Goal: Task Accomplishment & Management: Manage account settings

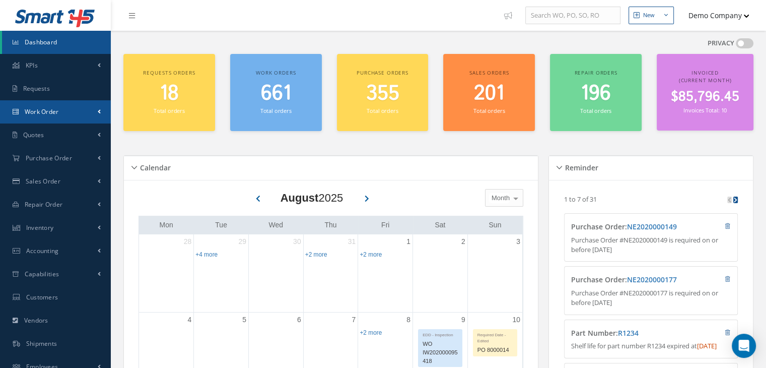
click at [51, 121] on link "Work Order" at bounding box center [55, 111] width 111 height 23
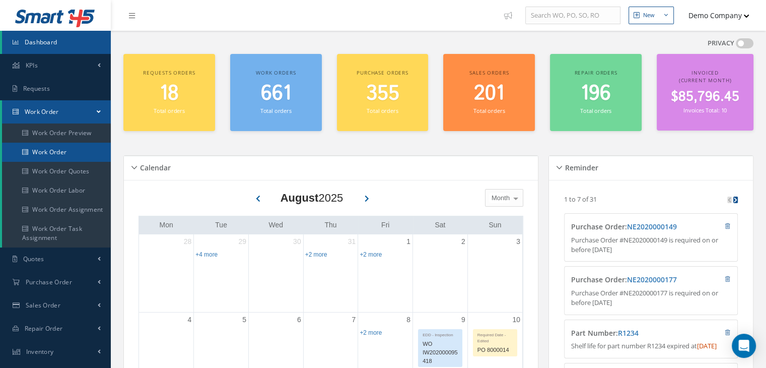
click at [77, 156] on link "Work Order" at bounding box center [56, 152] width 109 height 19
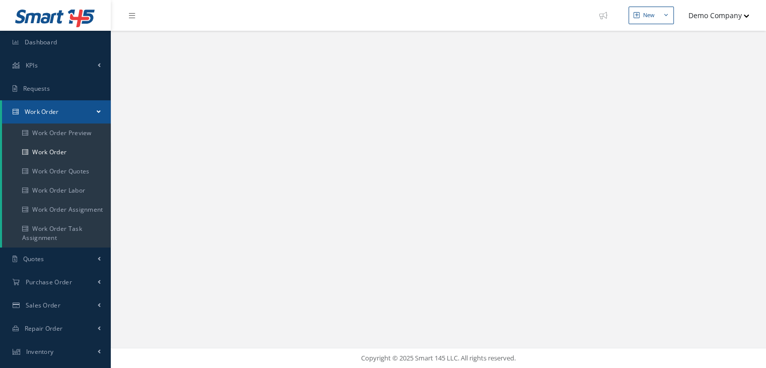
select select "25"
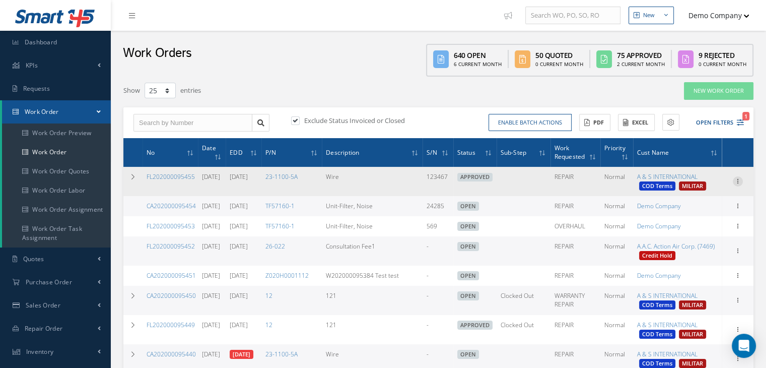
click at [738, 184] on icon at bounding box center [738, 180] width 10 height 8
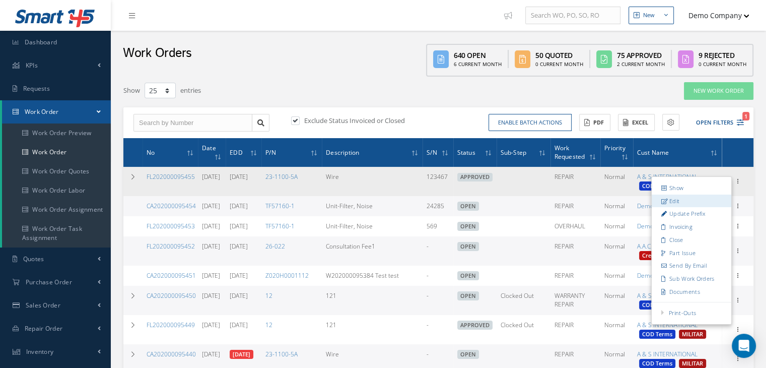
click at [681, 202] on link "Edit" at bounding box center [692, 200] width 80 height 13
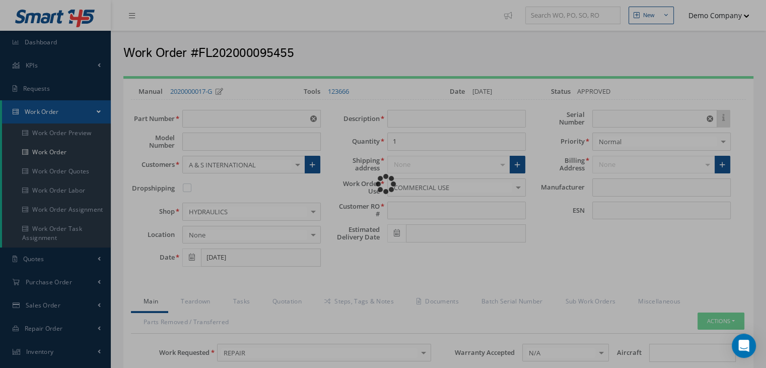
type input "23-1100-5A"
type input "Wire"
type input "TEST RO"
type input "[DATE]"
type input "123467"
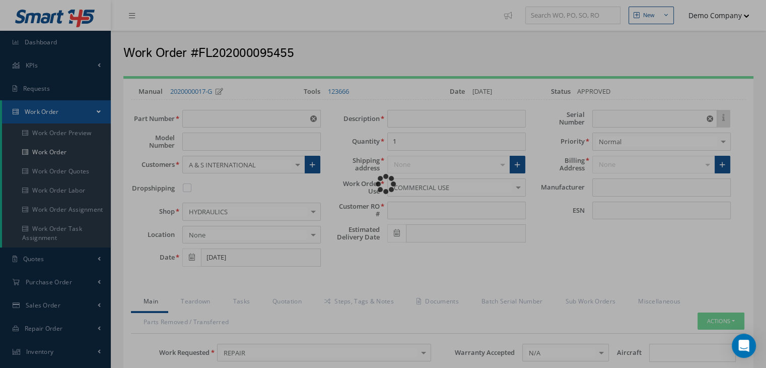
type input "REQUIRED 123 CERTIFICATION"
type textarea "NO VISUAL DAMAGE"
type textarea "hola"
type input "EASA ADS"
type textarea "test test"
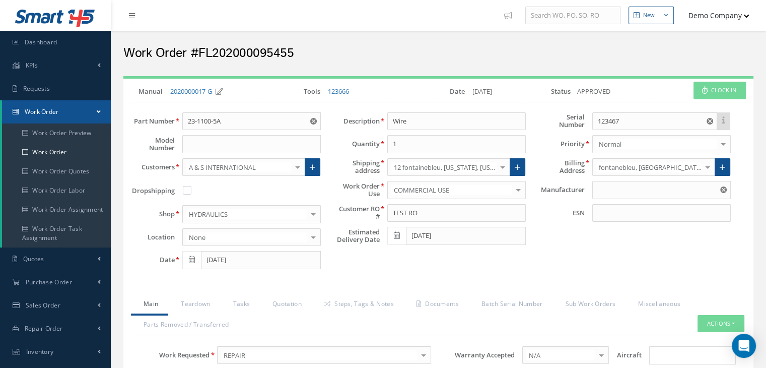
type input "PP"
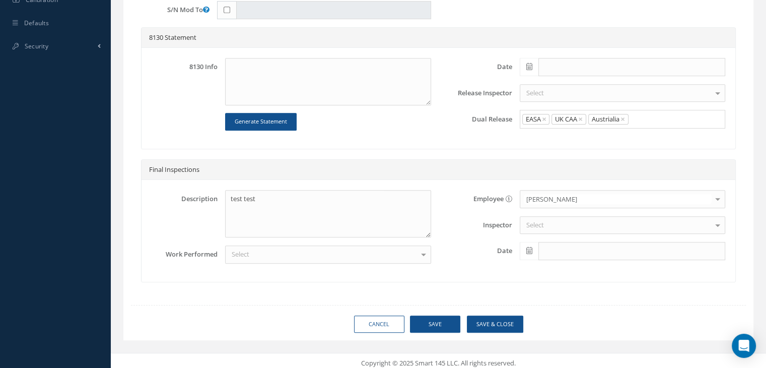
scroll to position [514, 0]
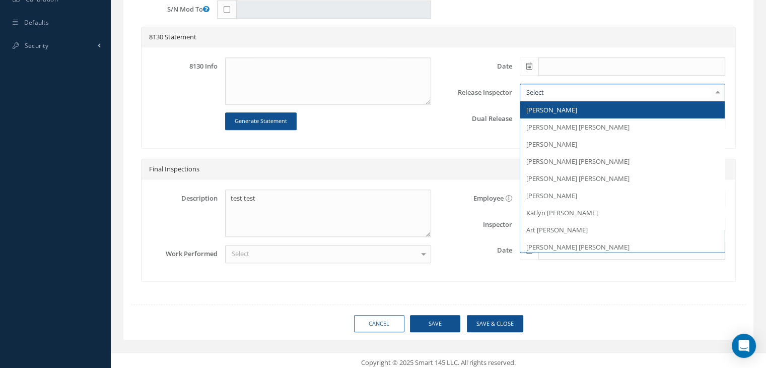
click at [576, 110] on span "[PERSON_NAME]" at bounding box center [622, 109] width 205 height 17
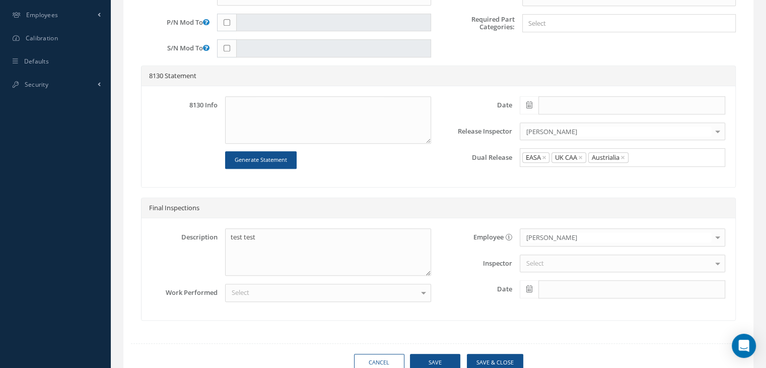
scroll to position [414, 0]
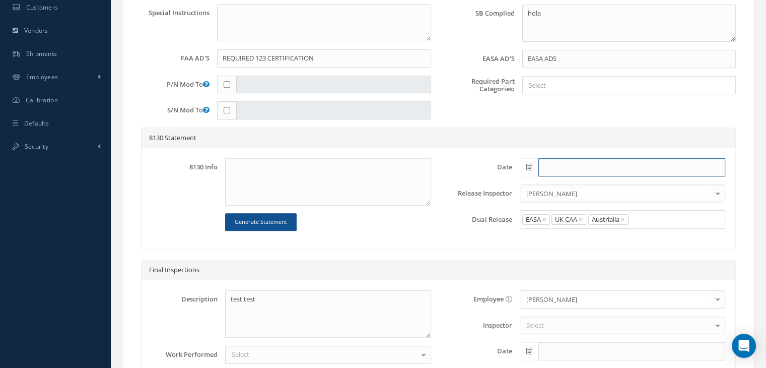
click at [582, 172] on input "text" at bounding box center [632, 167] width 187 height 18
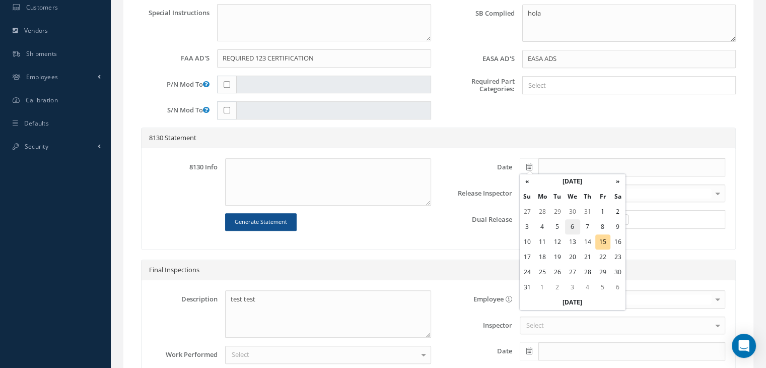
click at [571, 222] on td "6" at bounding box center [572, 226] width 15 height 15
type input "[DATE]"
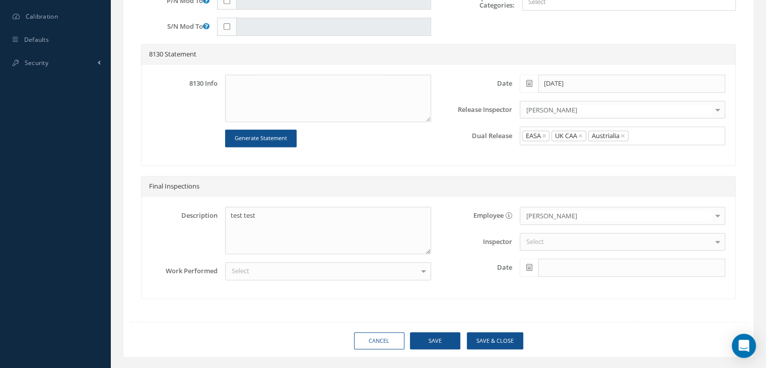
scroll to position [514, 0]
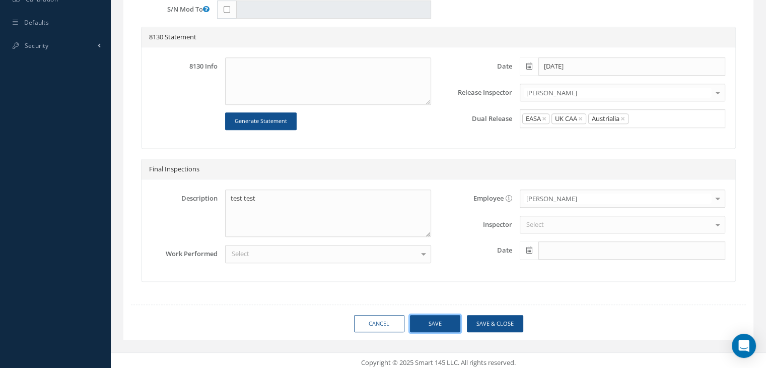
click at [430, 319] on button "Save" at bounding box center [435, 324] width 50 height 18
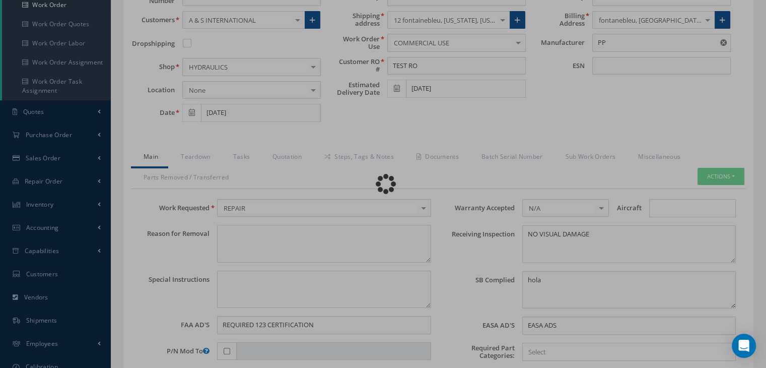
scroll to position [61, 0]
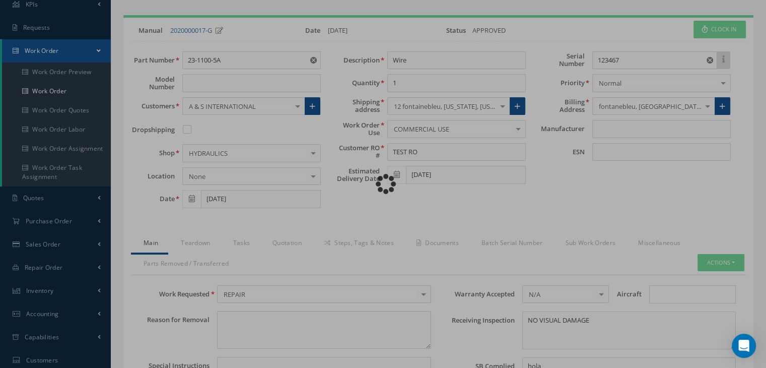
type input "PP"
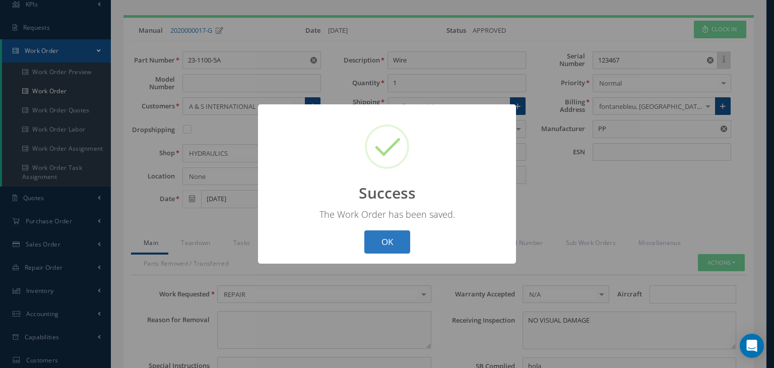
click at [396, 247] on button "OK" at bounding box center [387, 242] width 46 height 24
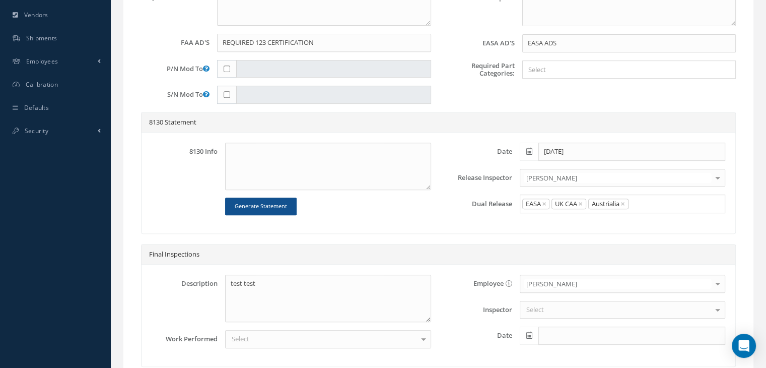
scroll to position [504, 0]
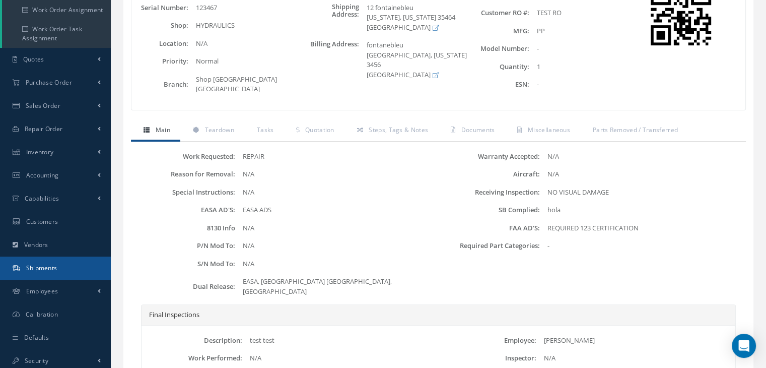
scroll to position [202, 0]
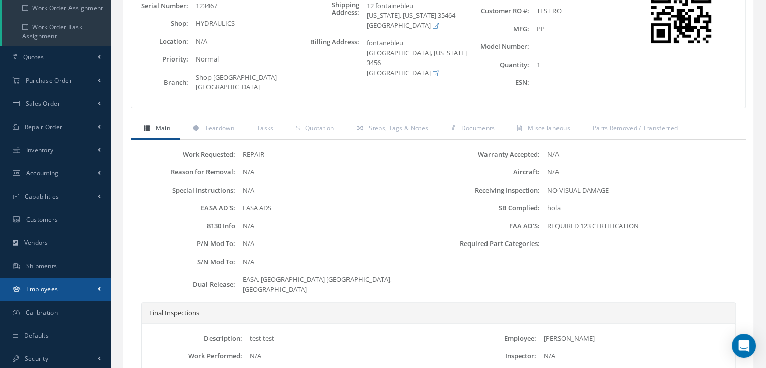
click at [64, 288] on link "Employees" at bounding box center [55, 289] width 111 height 23
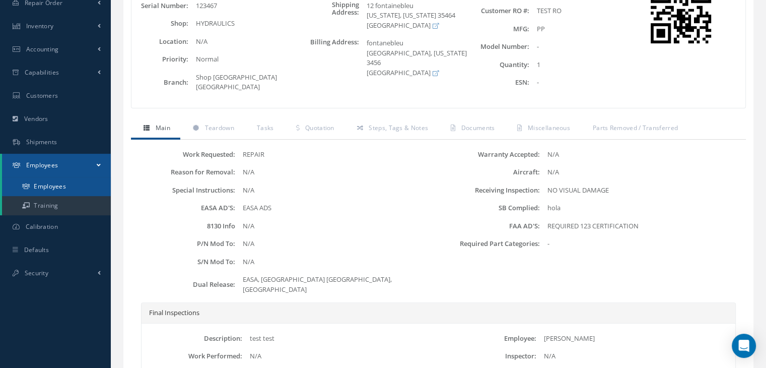
click at [64, 191] on link "Employees" at bounding box center [56, 186] width 109 height 19
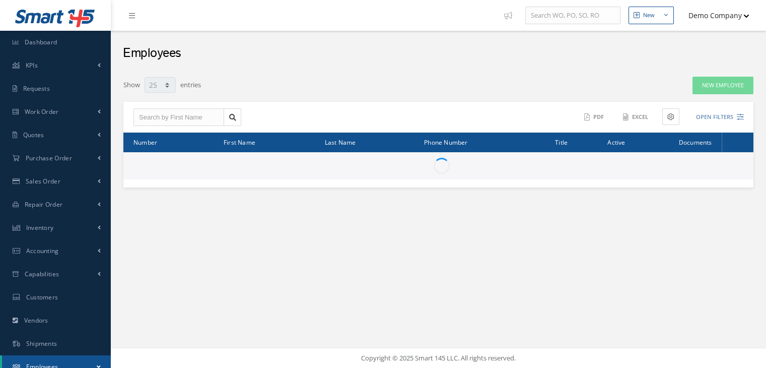
select select "25"
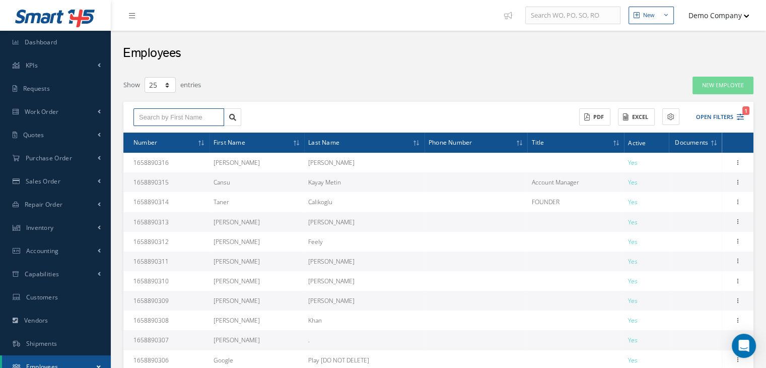
click at [176, 116] on input "text" at bounding box center [178, 117] width 91 height 18
type input "Cecile"
click at [181, 131] on div "Cecile" at bounding box center [179, 135] width 80 height 10
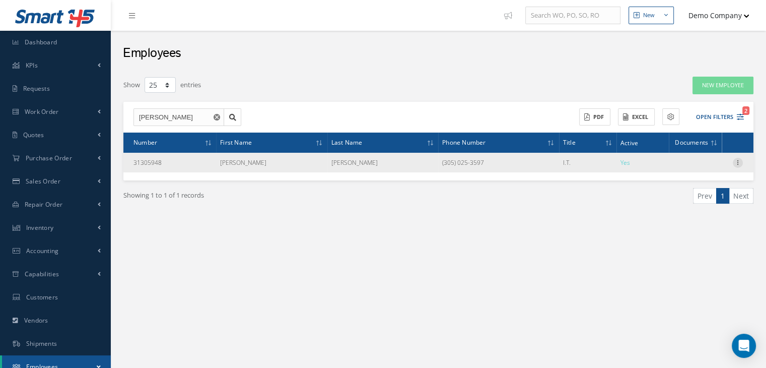
click at [740, 162] on icon at bounding box center [738, 162] width 10 height 8
click at [693, 170] on link "Edit" at bounding box center [692, 169] width 80 height 13
type input "Cecile"
type input "Jerrod"
type input "Lynch"
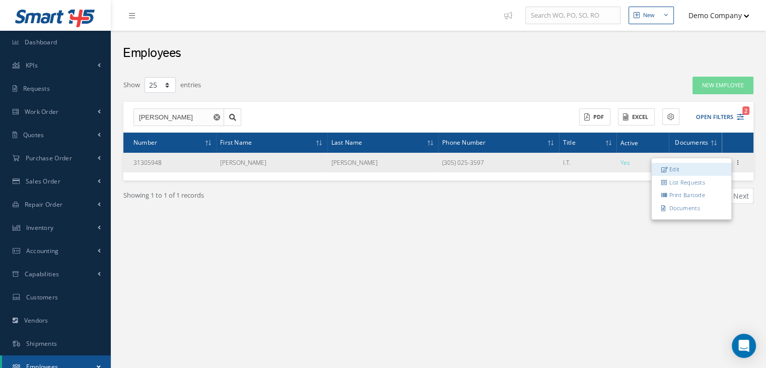
type input "31305948"
type input "+17723213870"
type input "(305) 025-3597"
type input "Nestor Blick"
type input "+1-450-733-8810"
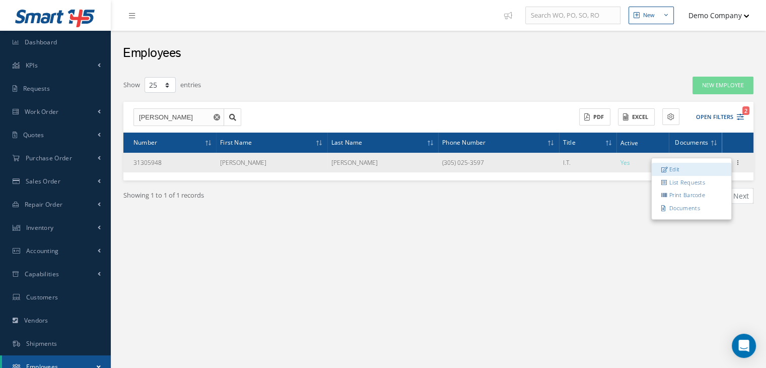
type input "Wife"
type input "ferry.clare@gmail.com"
type input "61757 Murazik Camp"
type input "West Ulicesfurt"
type input "72744-6636"
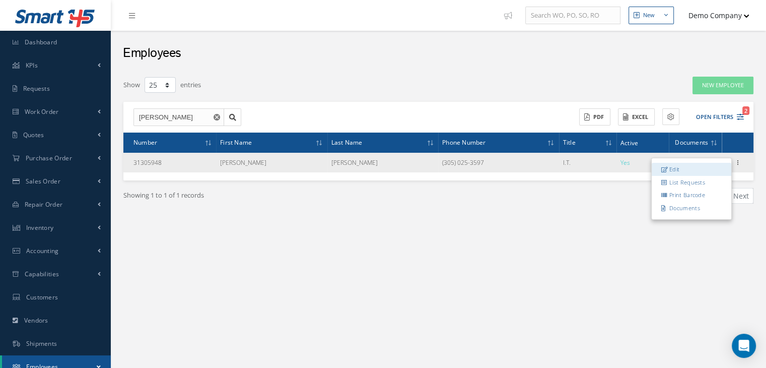
type input "04/07/1994"
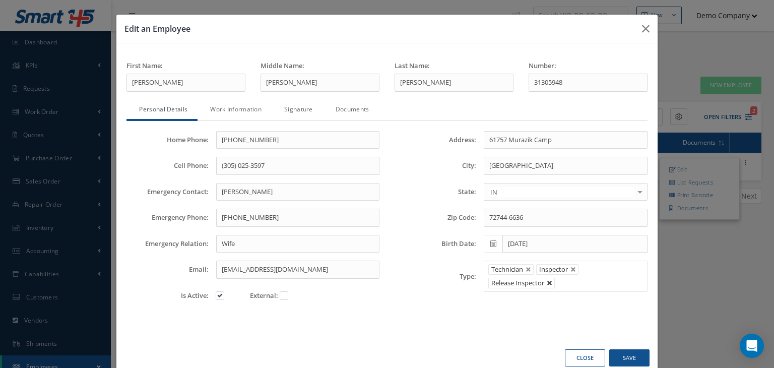
click at [547, 282] on link at bounding box center [550, 283] width 6 height 6
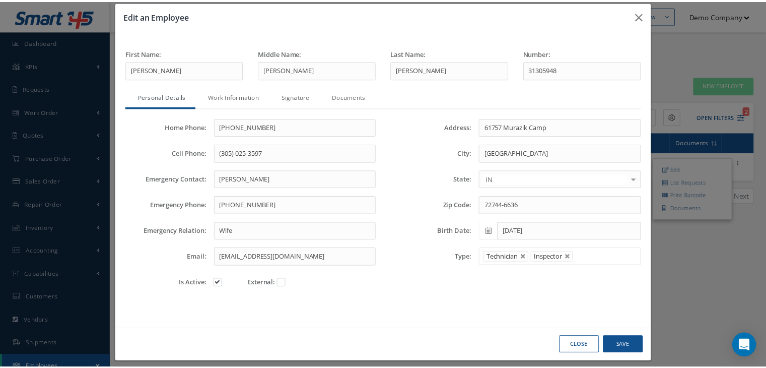
scroll to position [19, 0]
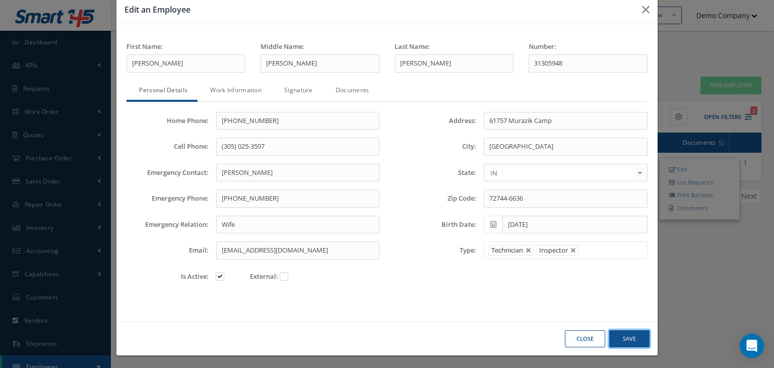
click at [0, 0] on button "Save" at bounding box center [0, 0] width 0 height 0
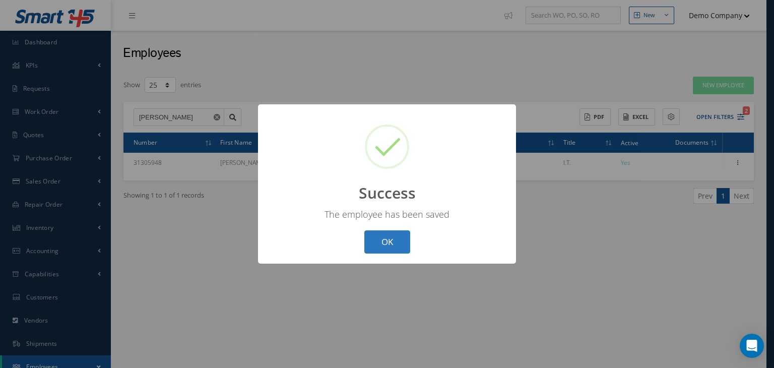
click at [383, 233] on button "OK" at bounding box center [387, 242] width 46 height 24
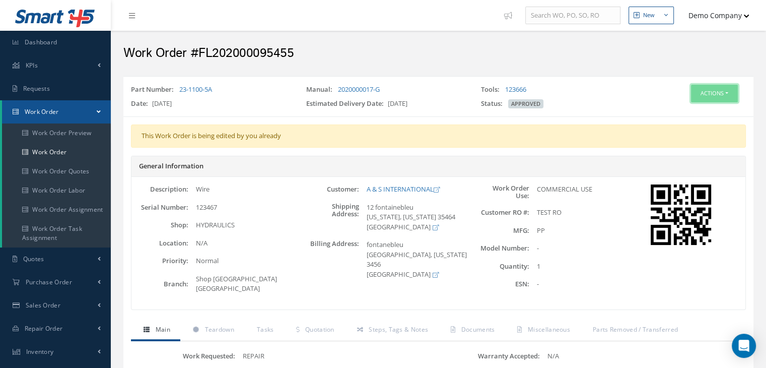
click at [705, 95] on button "Actions" at bounding box center [714, 94] width 47 height 18
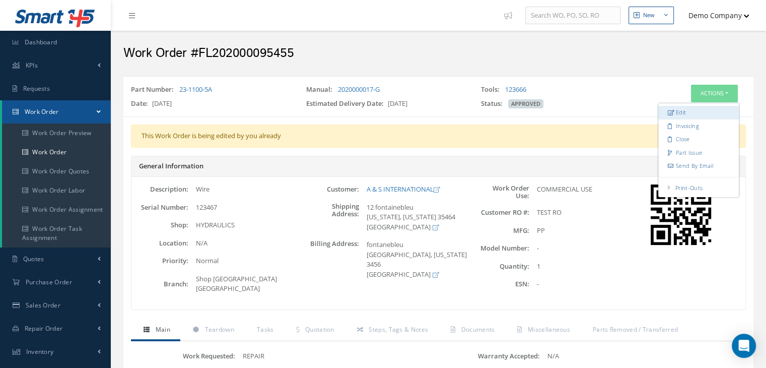
click at [695, 111] on link "Edit" at bounding box center [698, 113] width 81 height 14
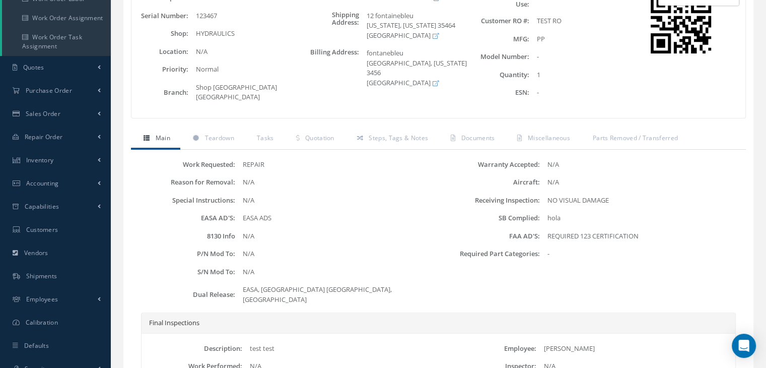
scroll to position [202, 0]
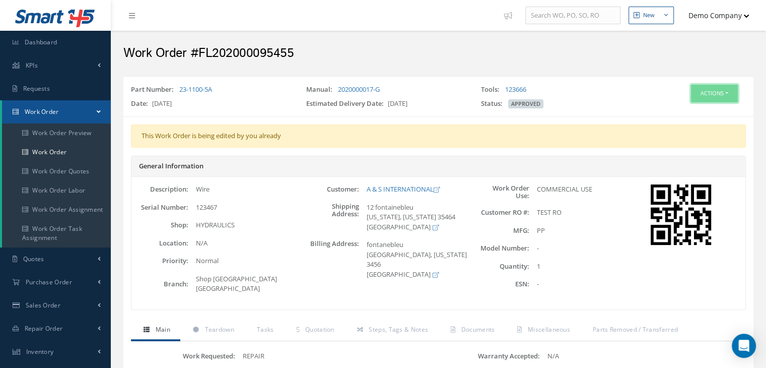
click at [707, 92] on button "Actions" at bounding box center [714, 94] width 47 height 18
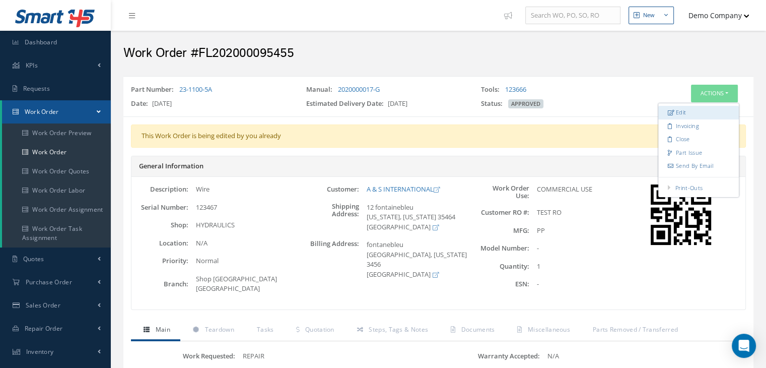
click at [690, 113] on link "Edit" at bounding box center [698, 113] width 81 height 14
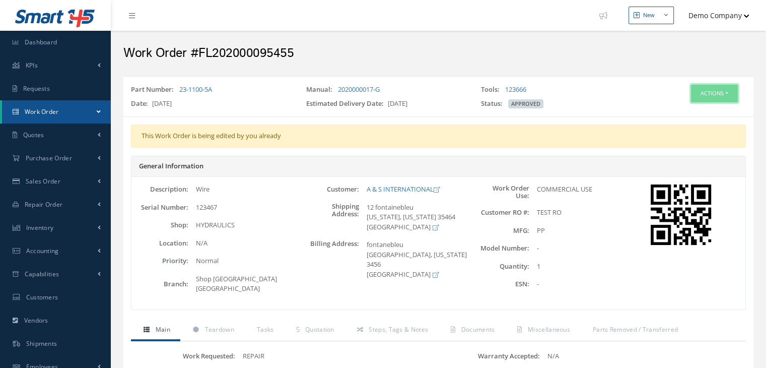
click at [705, 96] on button "Actions" at bounding box center [714, 94] width 47 height 18
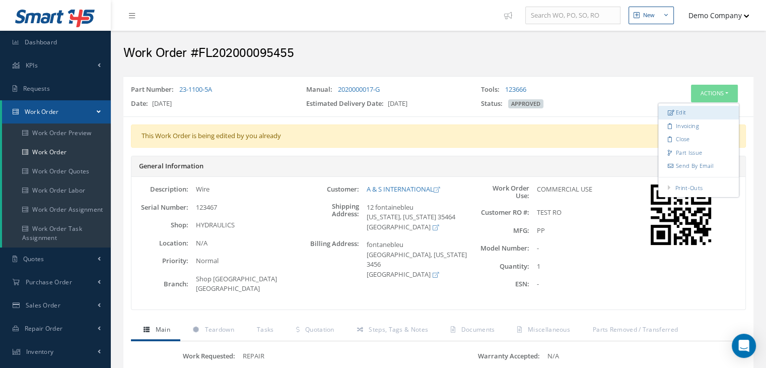
click at [683, 107] on link "Edit" at bounding box center [698, 113] width 81 height 14
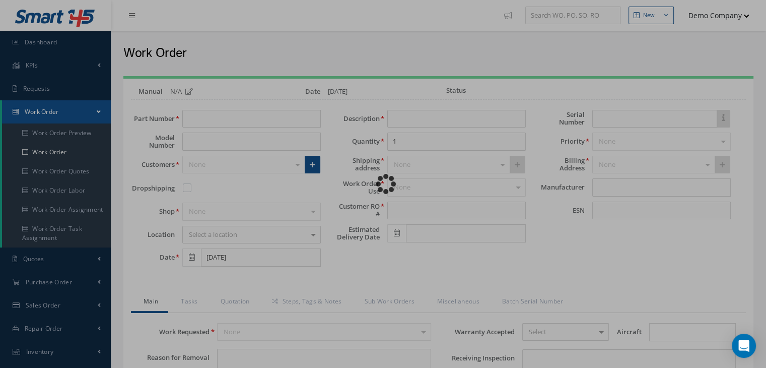
type input "23-1100-5A"
type input "Wire"
type input "TEST RO"
type input "[DATE]"
type input "123467"
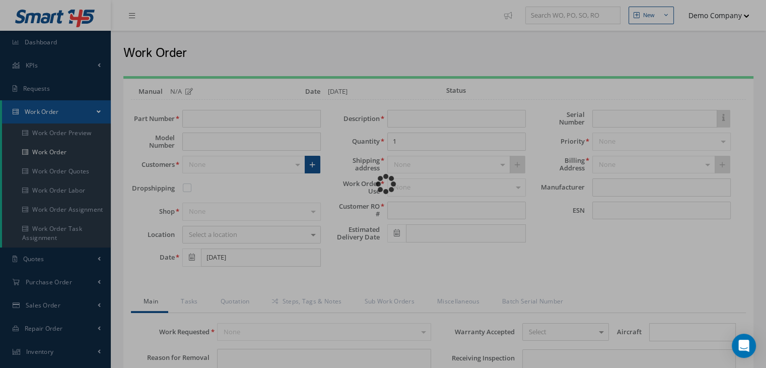
type input "REQUIRED 123 CERTIFICATION"
type textarea "NO VISUAL DAMAGE"
type textarea "hola"
type input "EASA ADS"
type input "[DATE]"
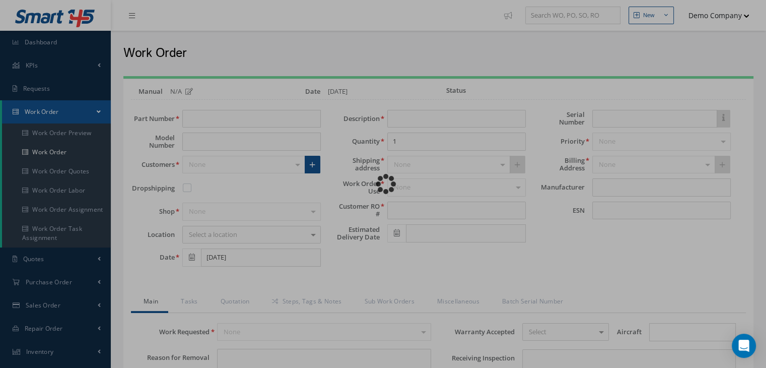
type textarea "test test"
